Goal: Task Accomplishment & Management: Manage account settings

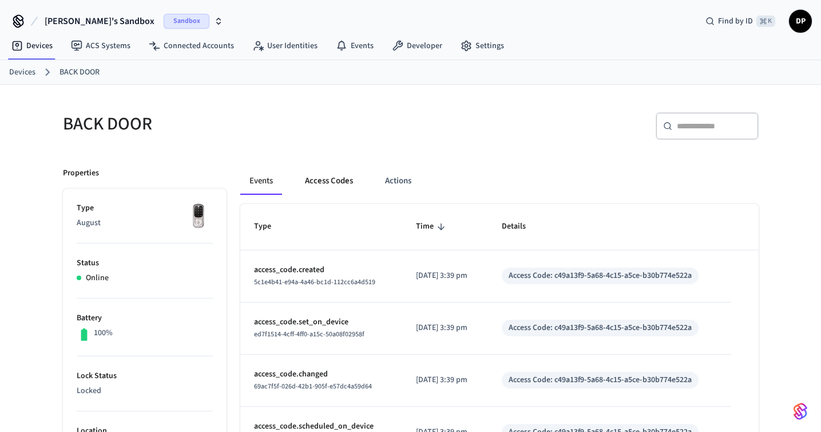
click at [321, 178] on button "Access Codes" at bounding box center [329, 180] width 66 height 27
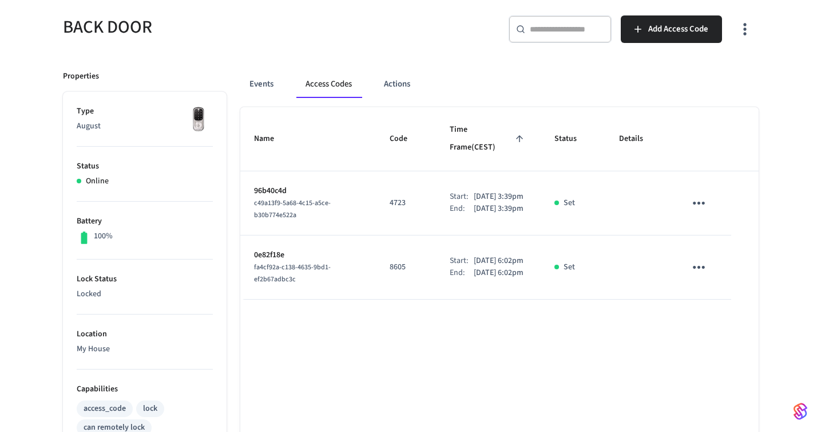
scroll to position [106, 0]
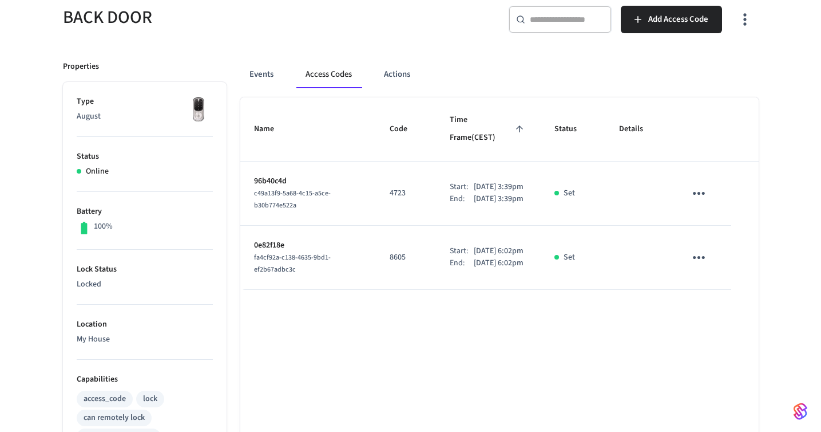
click at [699, 185] on icon "sticky table" at bounding box center [699, 193] width 18 height 18
click at [714, 239] on li "Delete" at bounding box center [726, 246] width 54 height 30
click at [702, 261] on icon "sticky table" at bounding box center [699, 257] width 18 height 18
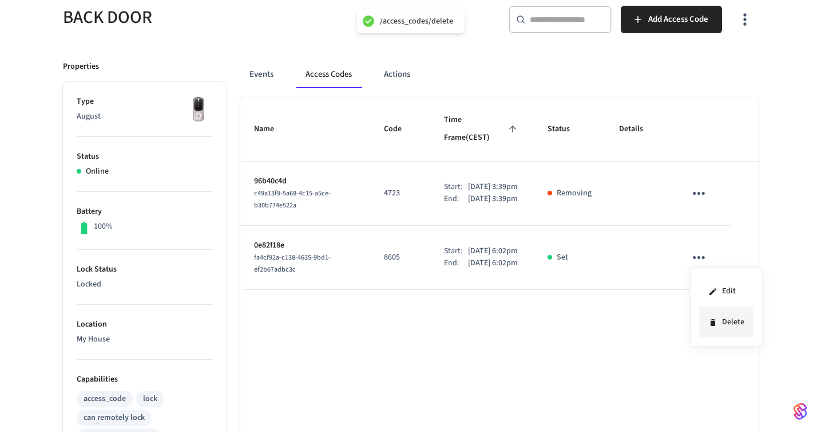
click at [720, 315] on li "Delete" at bounding box center [726, 322] width 54 height 30
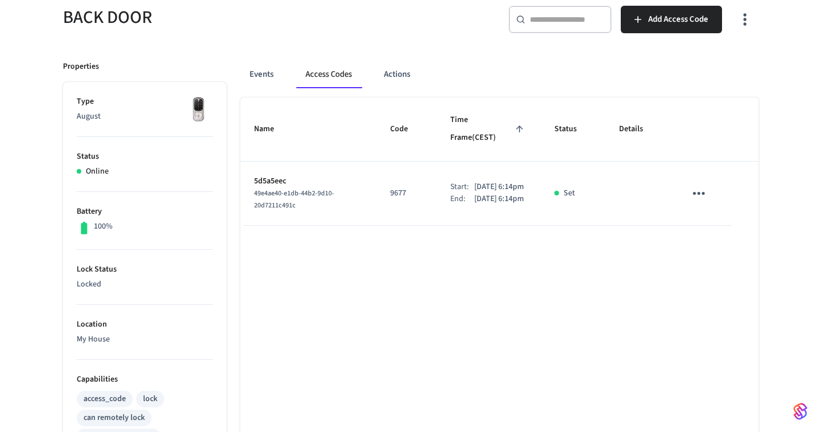
click at [275, 175] on p "5d5a5eec" at bounding box center [308, 181] width 109 height 12
click at [698, 192] on icon "sticky table" at bounding box center [699, 193] width 12 height 3
click at [709, 206] on li "Edit" at bounding box center [729, 207] width 54 height 31
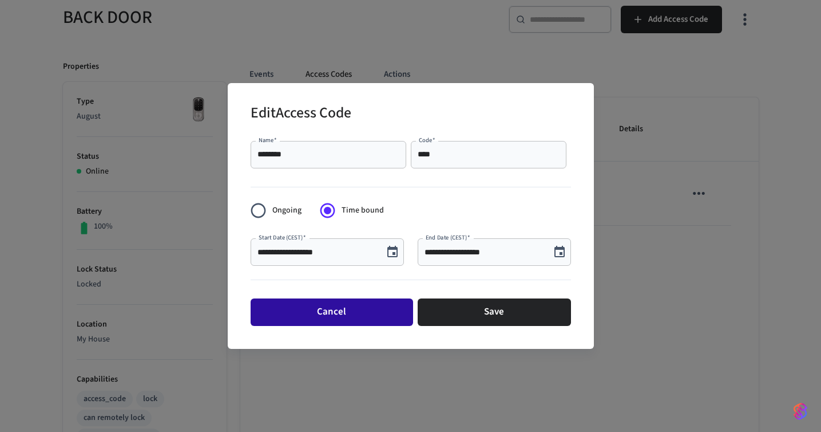
click at [380, 305] on button "Cancel" at bounding box center [332, 311] width 163 height 27
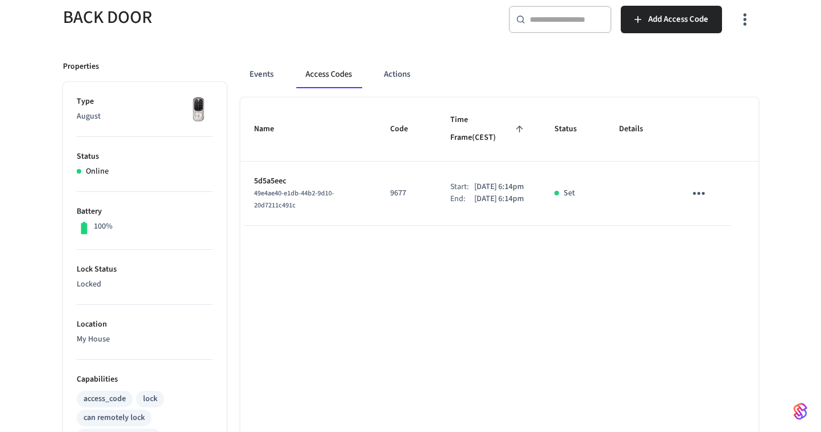
click at [698, 184] on icon "sticky table" at bounding box center [699, 193] width 18 height 18
click at [718, 243] on li "Delete" at bounding box center [726, 246] width 54 height 30
click at [703, 260] on icon "sticky table" at bounding box center [699, 257] width 18 height 18
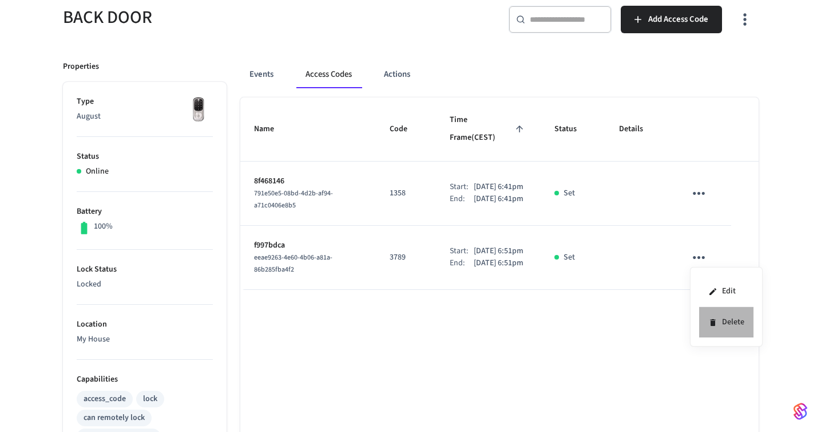
click at [717, 319] on icon at bounding box center [713, 322] width 9 height 9
click at [696, 192] on icon "sticky table" at bounding box center [699, 193] width 12 height 3
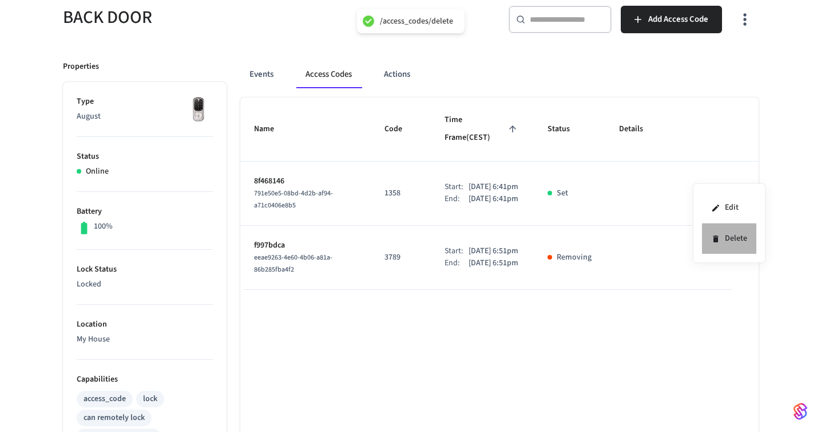
click at [728, 239] on li "Delete" at bounding box center [729, 238] width 54 height 30
